Goal: Information Seeking & Learning: Learn about a topic

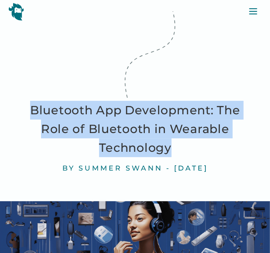
drag, startPoint x: 177, startPoint y: 151, endPoint x: 26, endPoint y: 107, distance: 156.8
copy h1 "Bluetooth App Development: The Role of Bluetooth in Wearable Technology"
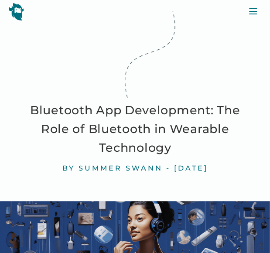
drag, startPoint x: 95, startPoint y: 53, endPoint x: 104, endPoint y: 54, distance: 9.2
click at [95, 53] on icon at bounding box center [135, 54] width 87 height 87
drag, startPoint x: 98, startPoint y: 169, endPoint x: 136, endPoint y: 168, distance: 37.5
click at [136, 168] on div "By [PERSON_NAME] -" at bounding box center [116, 168] width 108 height 9
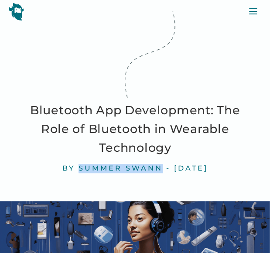
drag, startPoint x: 51, startPoint y: 168, endPoint x: 132, endPoint y: 168, distance: 81.1
click at [132, 168] on div "By [PERSON_NAME] -" at bounding box center [116, 168] width 108 height 9
copy div "Summer Swann"
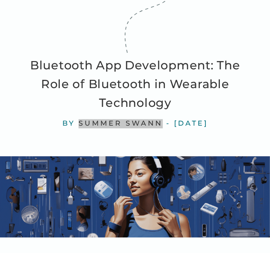
scroll to position [44, 0]
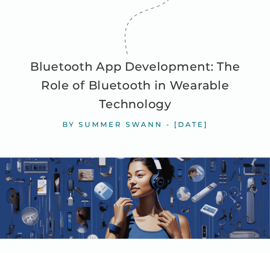
click at [174, 109] on h1 "Bluetooth App Development: The Role of Bluetooth in Wearable Technology" at bounding box center [135, 85] width 216 height 57
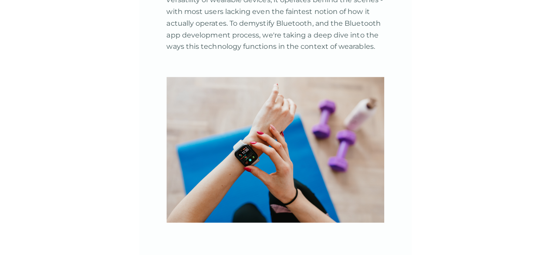
scroll to position [568, 0]
